Goal: Communication & Community: Participate in discussion

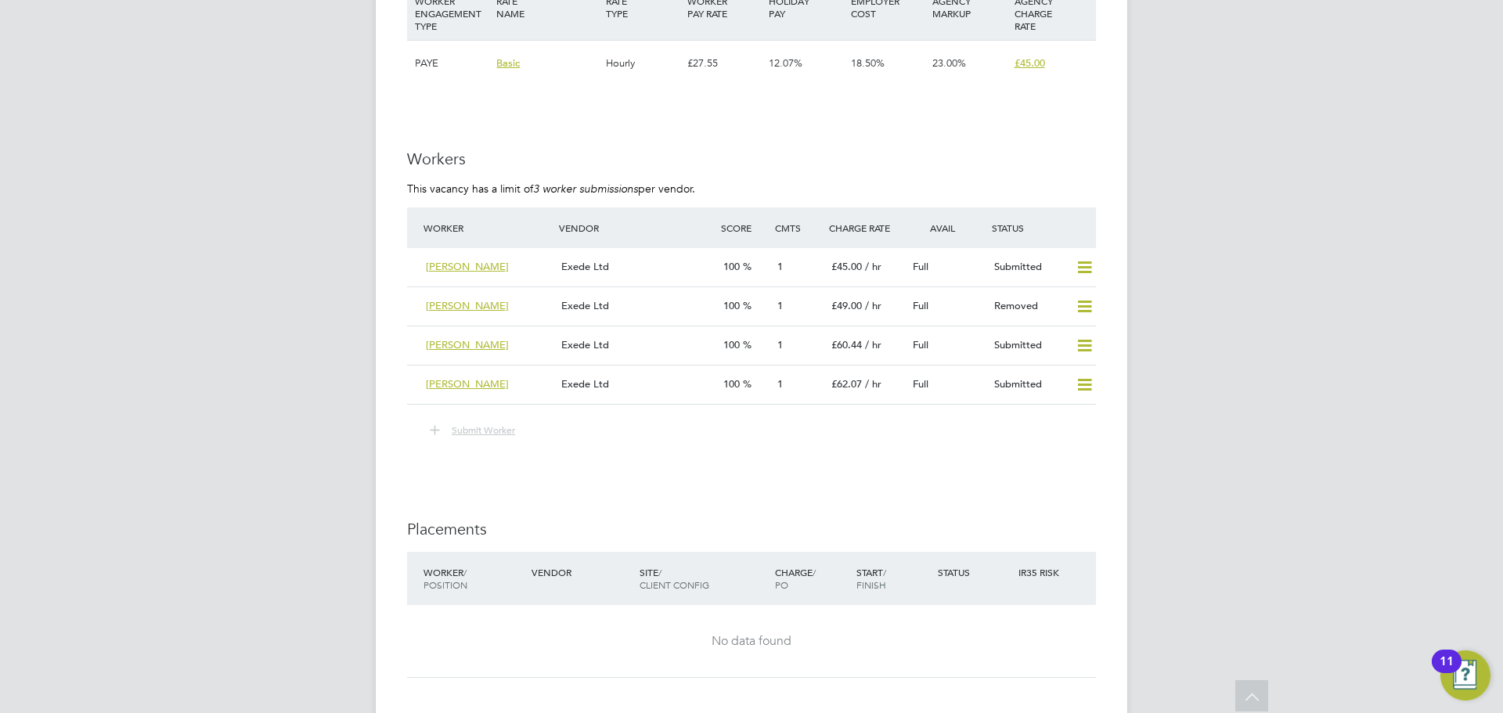
scroll to position [2741, 0]
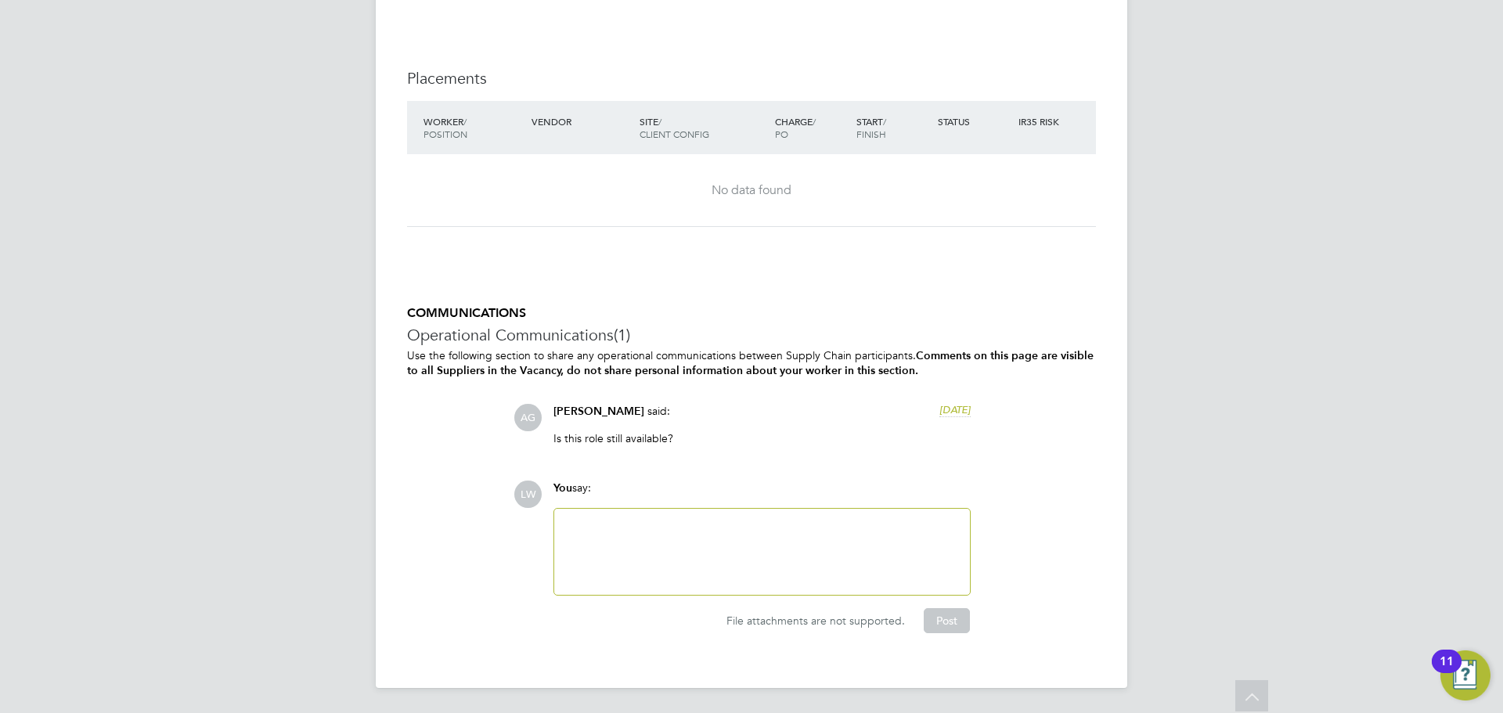
click at [656, 527] on div at bounding box center [762, 551] width 397 height 67
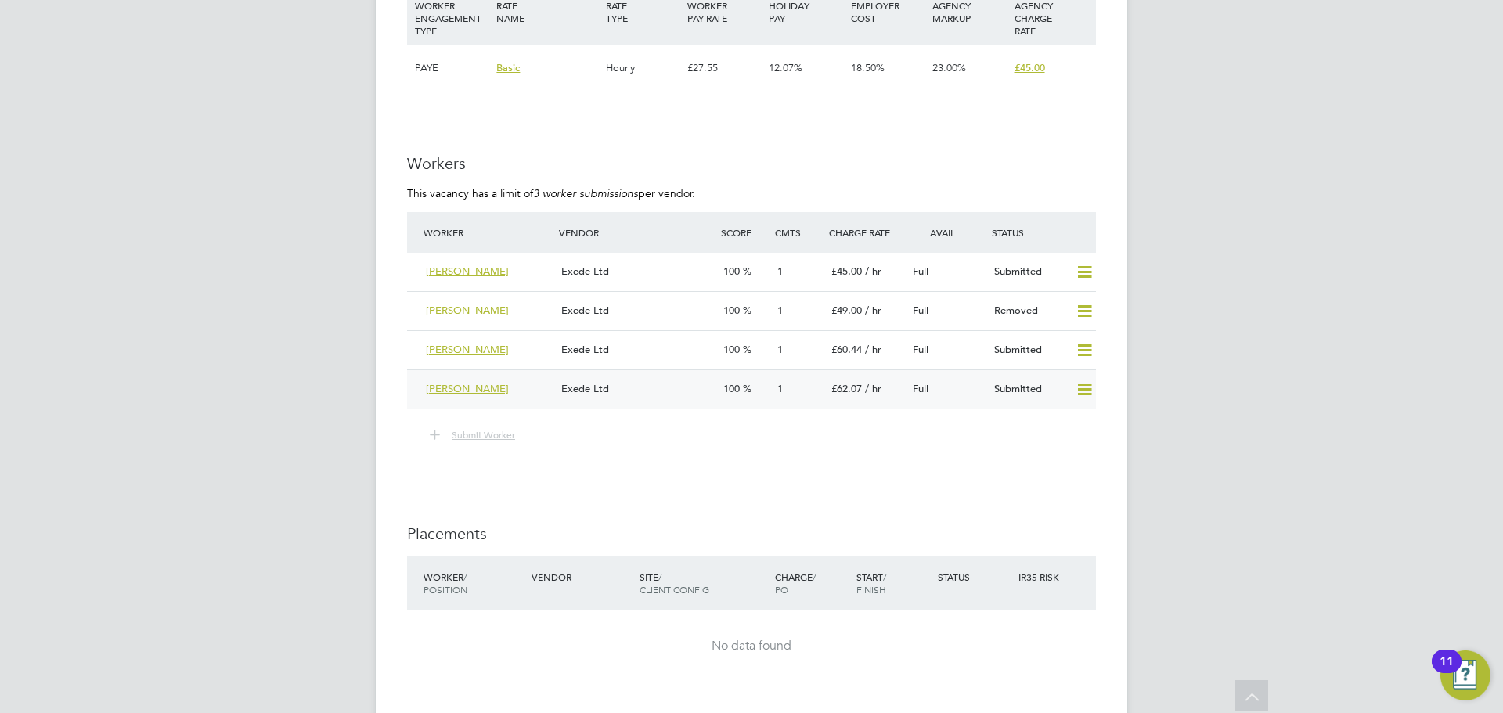
click at [664, 402] on div "Exede Ltd" at bounding box center [636, 390] width 162 height 26
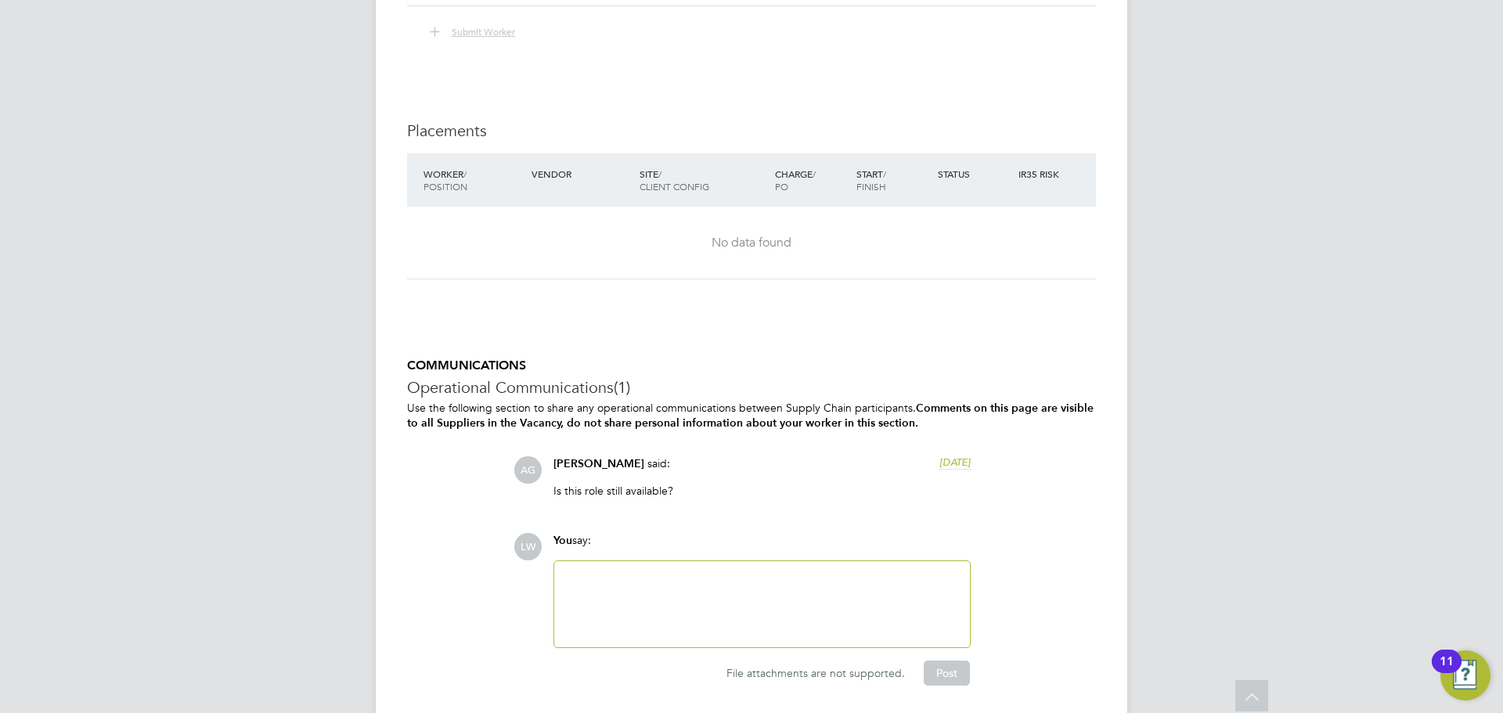
click at [662, 616] on div at bounding box center [762, 604] width 397 height 67
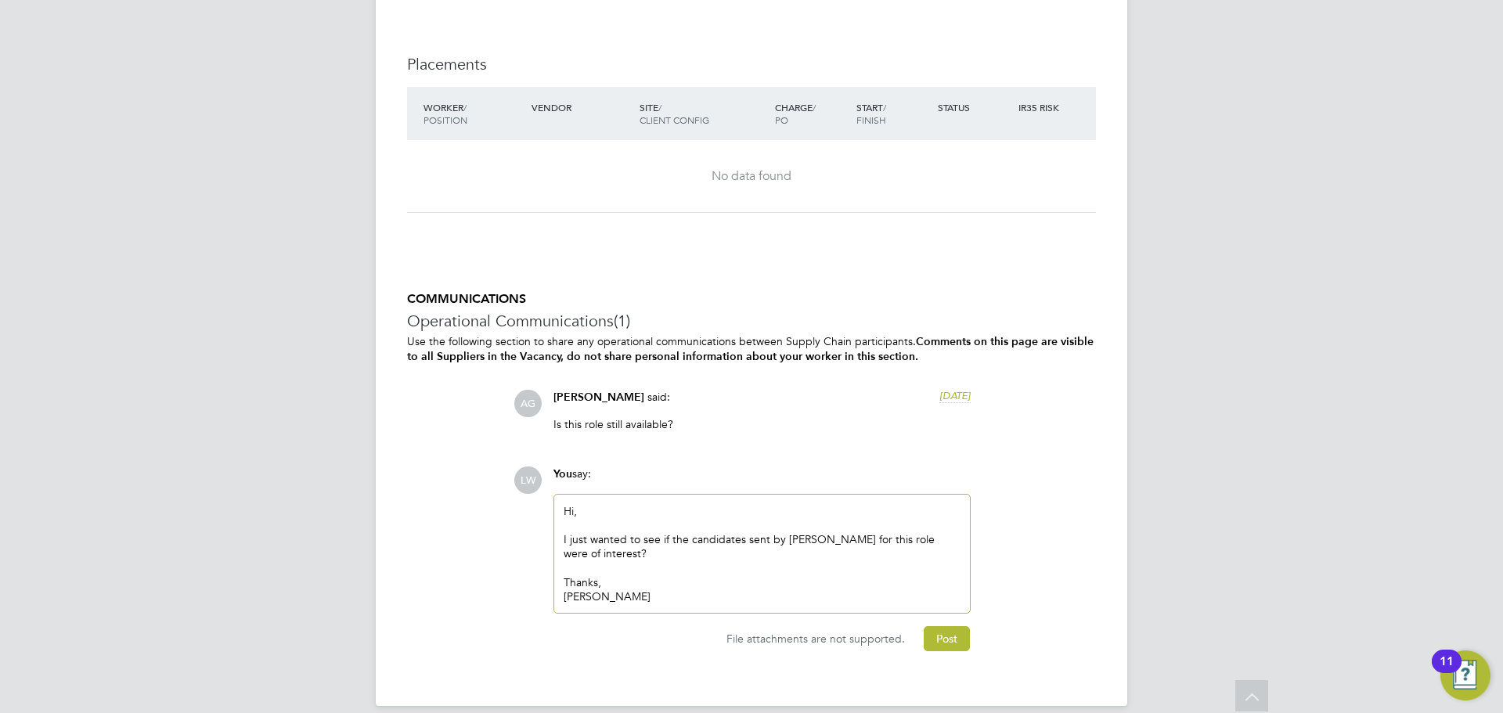
scroll to position [3217, 0]
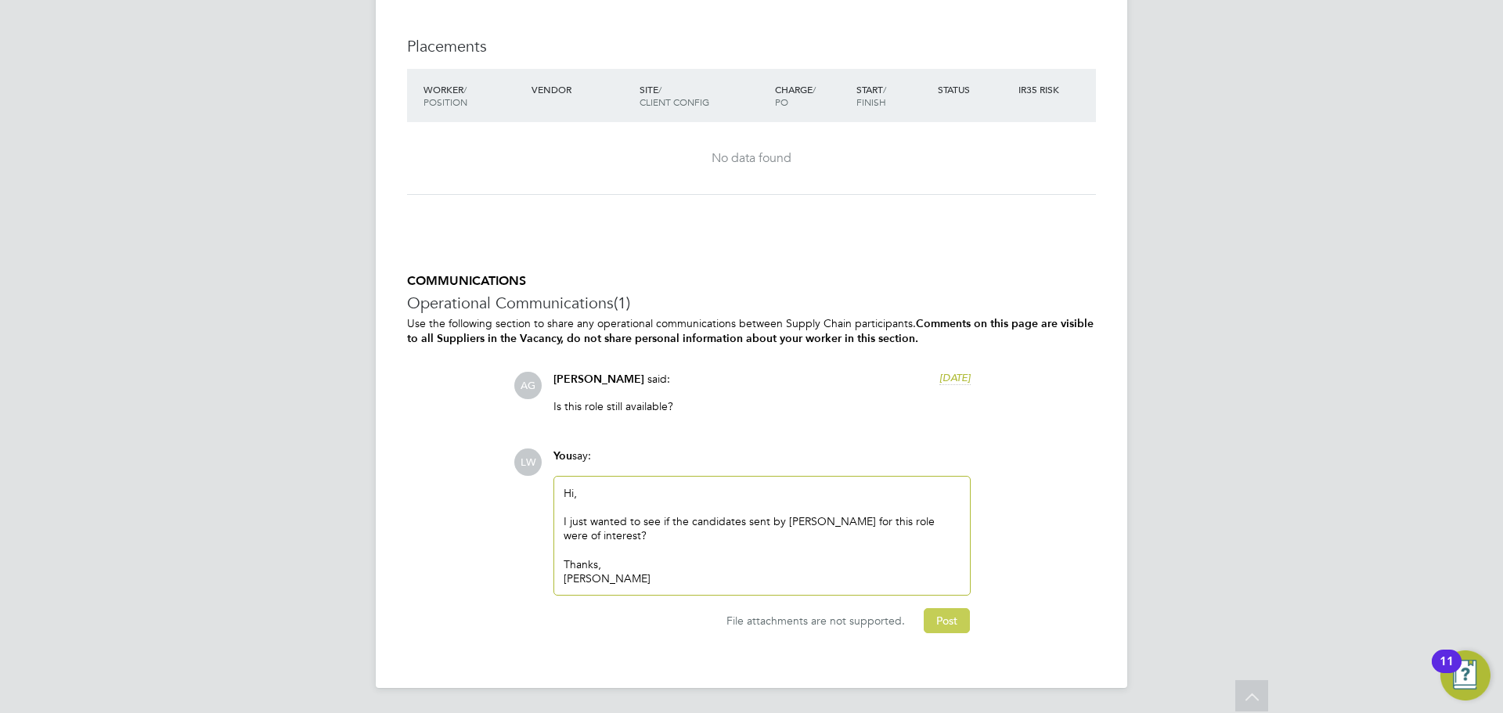
click at [950, 623] on button "Post" at bounding box center [947, 620] width 46 height 25
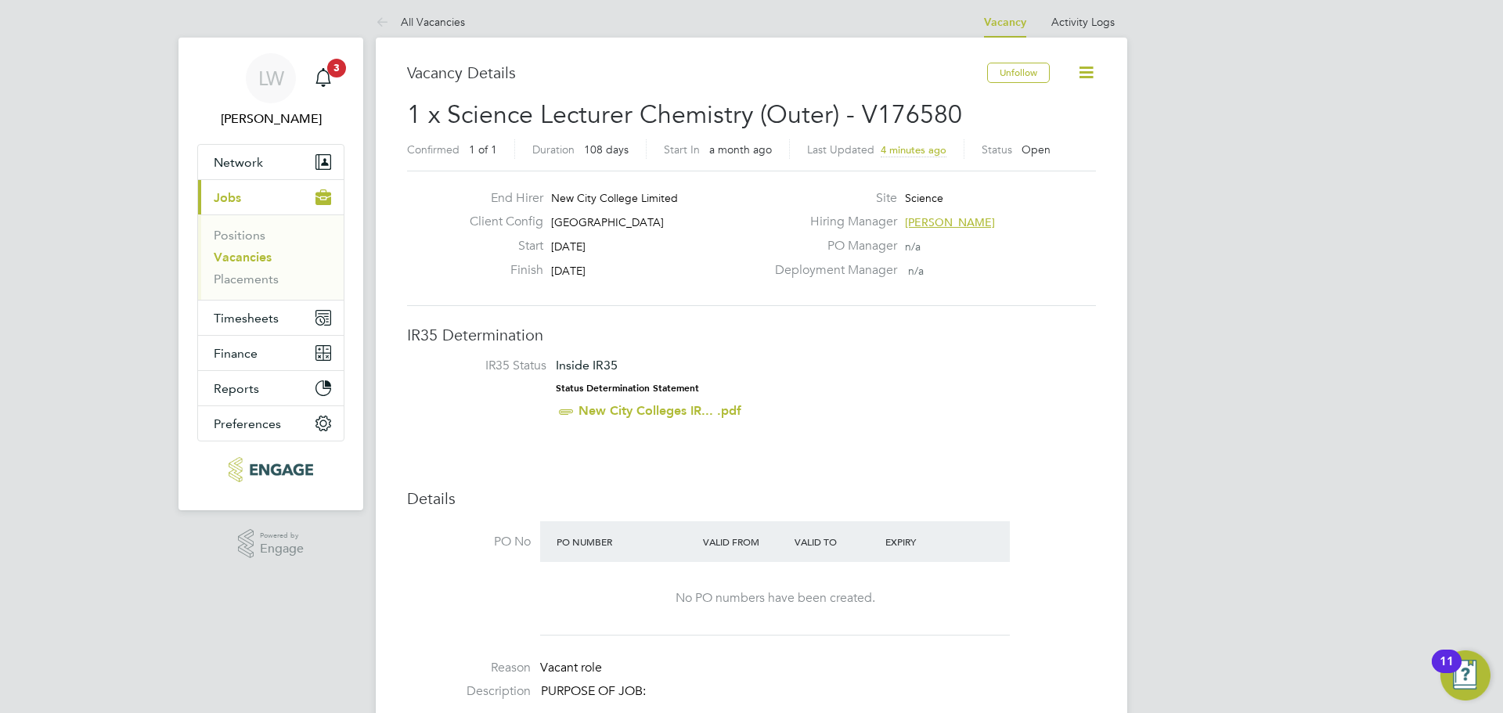
scroll to position [0, 0]
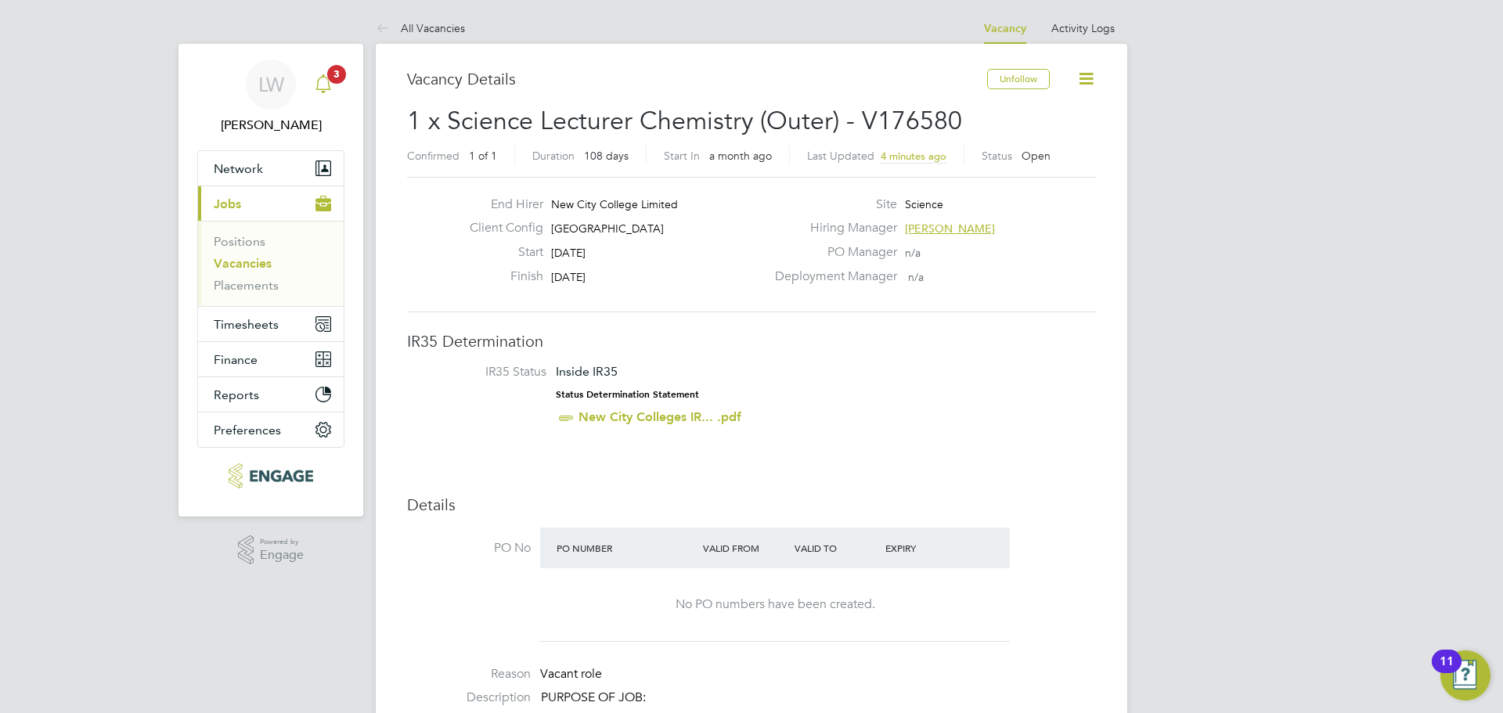
click at [327, 82] on icon "Main navigation" at bounding box center [323, 83] width 19 height 19
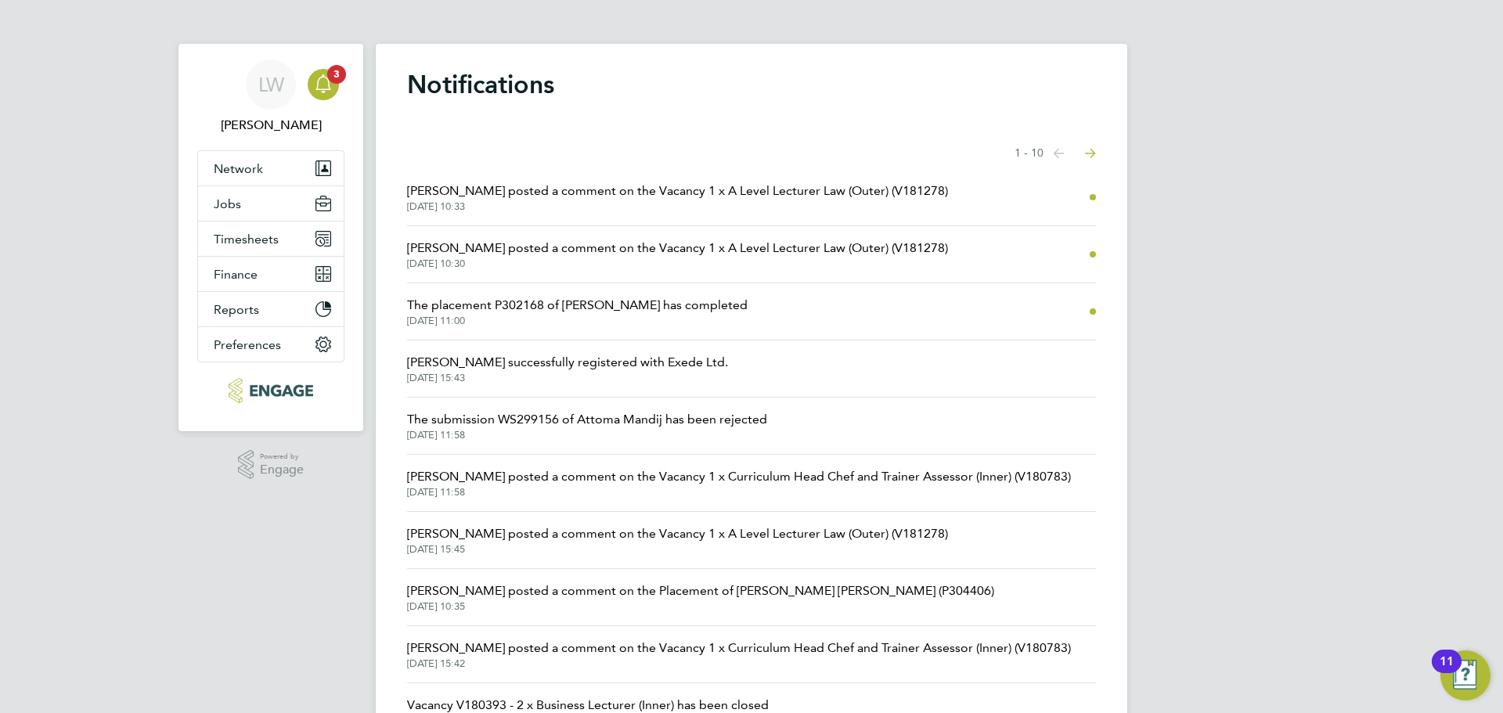
click at [706, 191] on span "[PERSON_NAME] posted a comment on the Vacancy 1 x A Level Lecturer Law (Outer) …" at bounding box center [677, 191] width 541 height 19
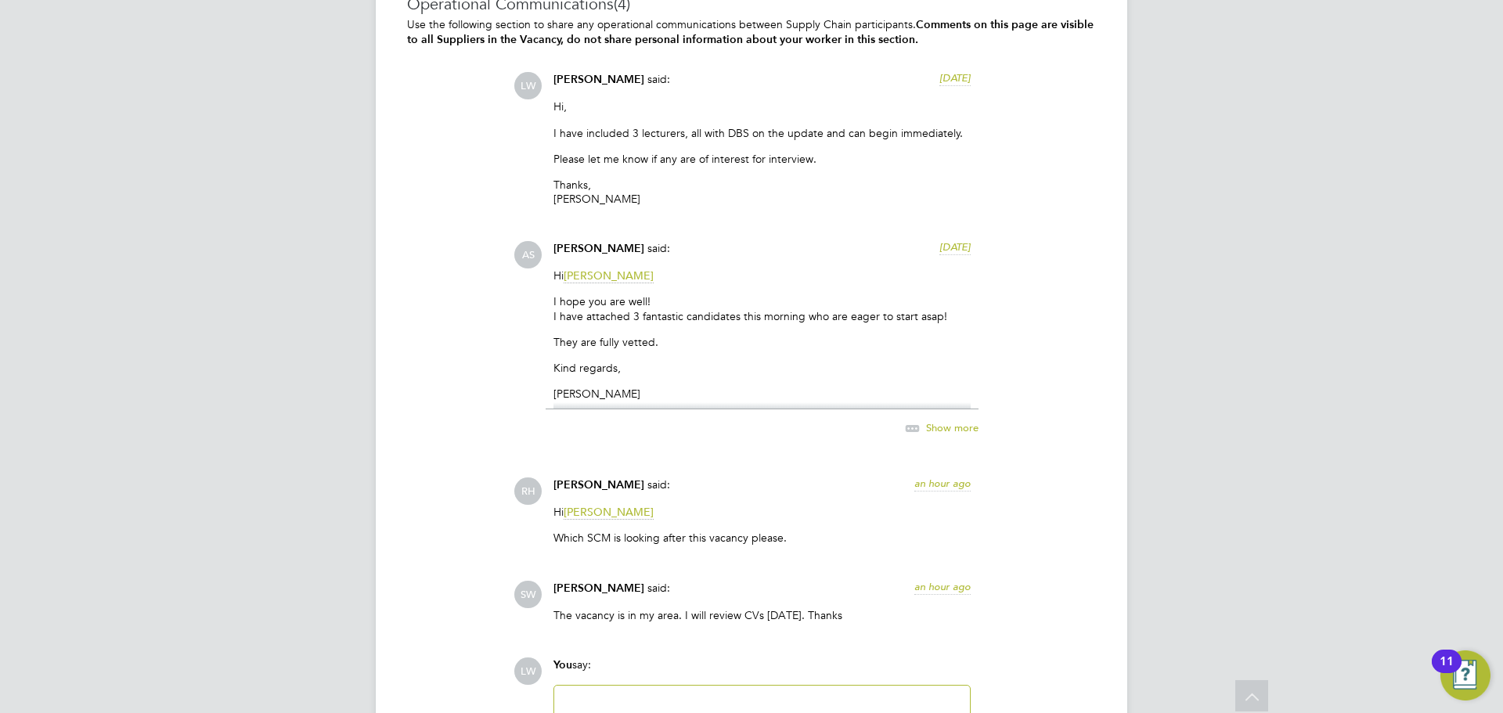
scroll to position [3307, 0]
